Goal: Navigation & Orientation: Go to known website

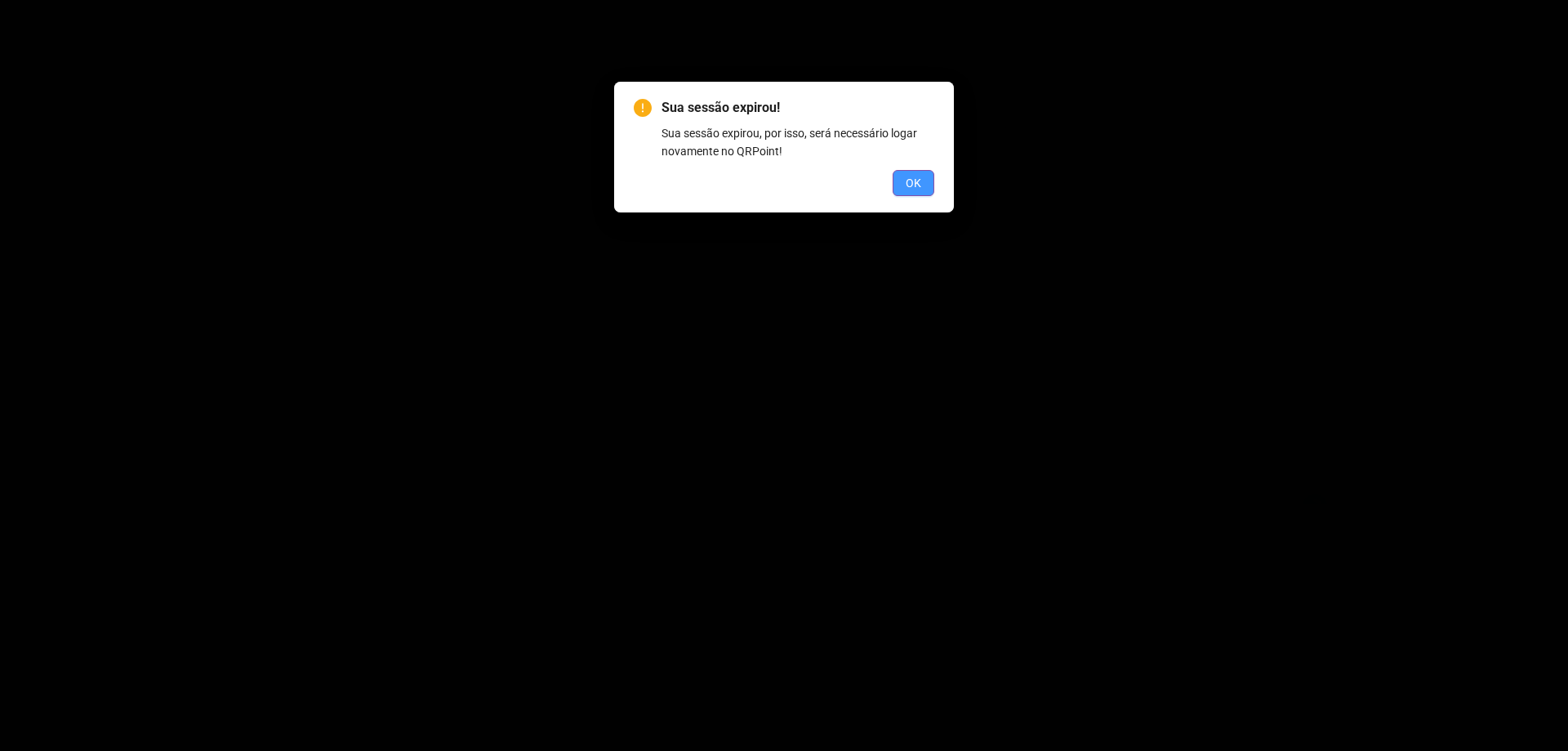
click at [918, 181] on span "OK" at bounding box center [913, 183] width 16 height 18
click at [922, 183] on button "OK" at bounding box center [913, 183] width 42 height 26
click at [900, 191] on button "OK" at bounding box center [913, 183] width 42 height 26
click at [911, 186] on span "OK" at bounding box center [913, 183] width 16 height 18
click at [909, 186] on span "OK" at bounding box center [913, 183] width 16 height 18
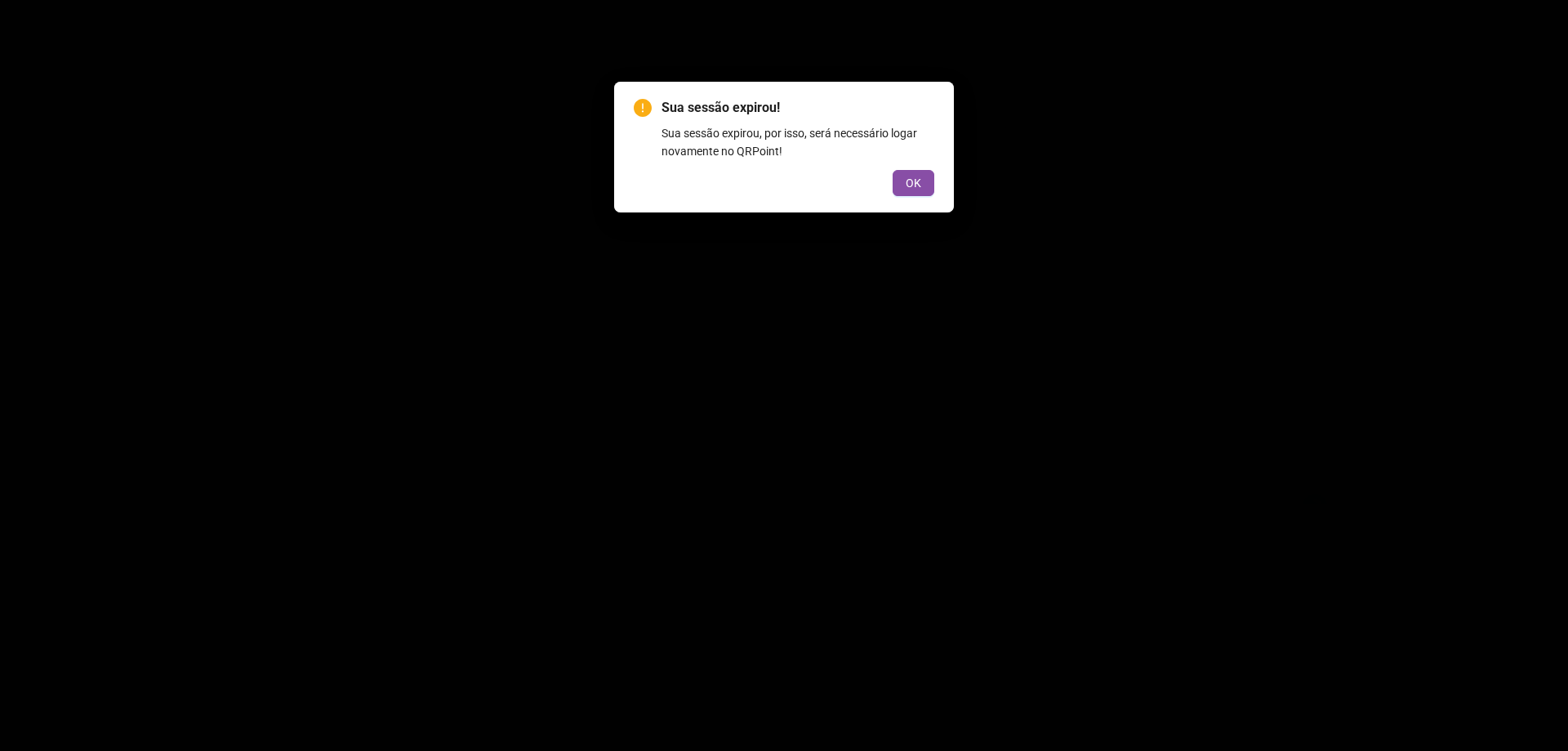
click at [909, 186] on div "Sua sessão expirou! Sua sessão expirou, por isso, será necessário logar novamen…" at bounding box center [784, 375] width 1568 height 751
click at [909, 186] on span "OK" at bounding box center [913, 183] width 16 height 18
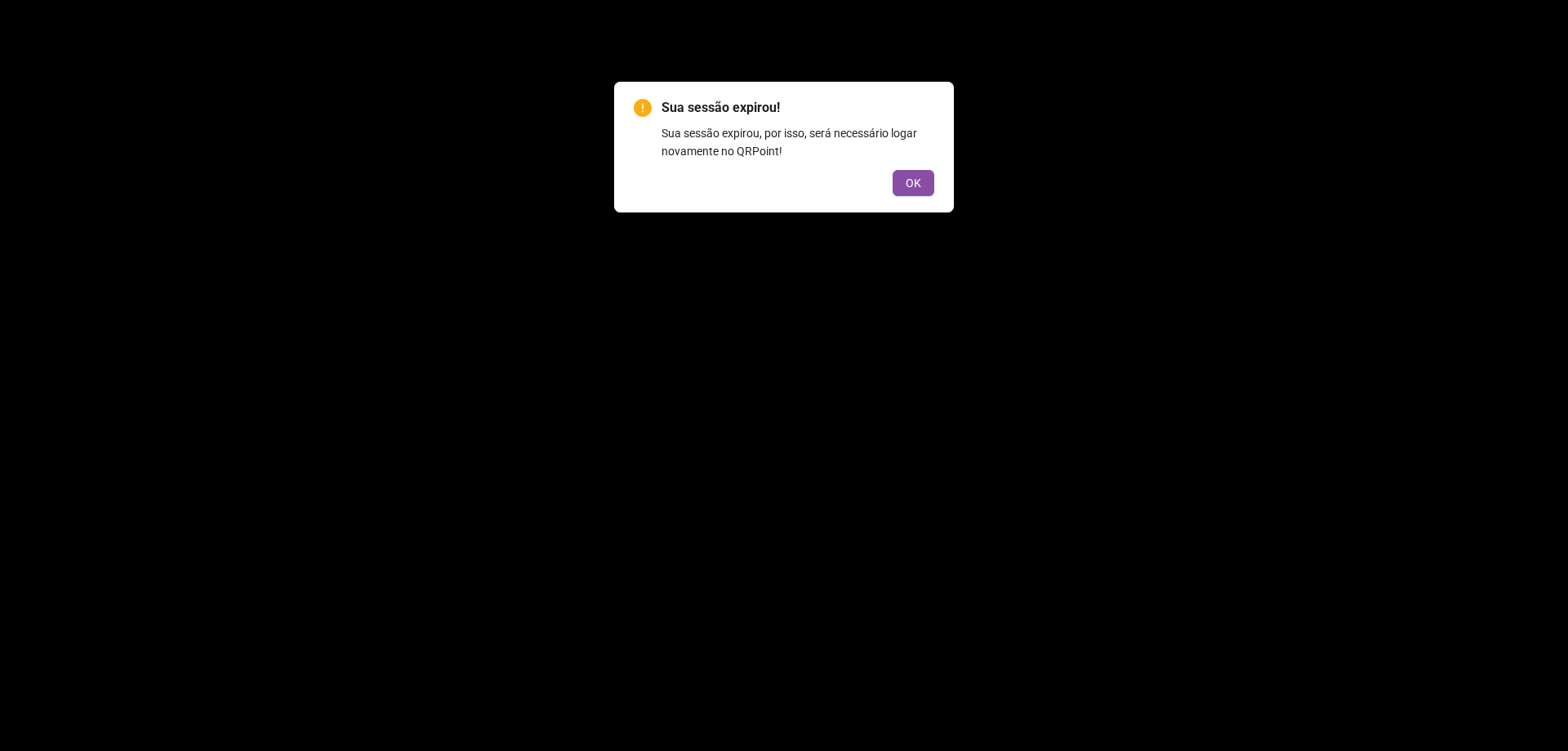
click at [909, 186] on div "Sua sessão expirou! Sua sessão expirou, por isso, será necessário logar novamen…" at bounding box center [784, 375] width 1568 height 751
click at [909, 186] on span "OK" at bounding box center [913, 183] width 16 height 18
click at [909, 186] on div "Sua sessão expirou! Sua sessão expirou, por isso, será necessário logar novamen…" at bounding box center [784, 375] width 1568 height 751
